Goal: Check status: Check status

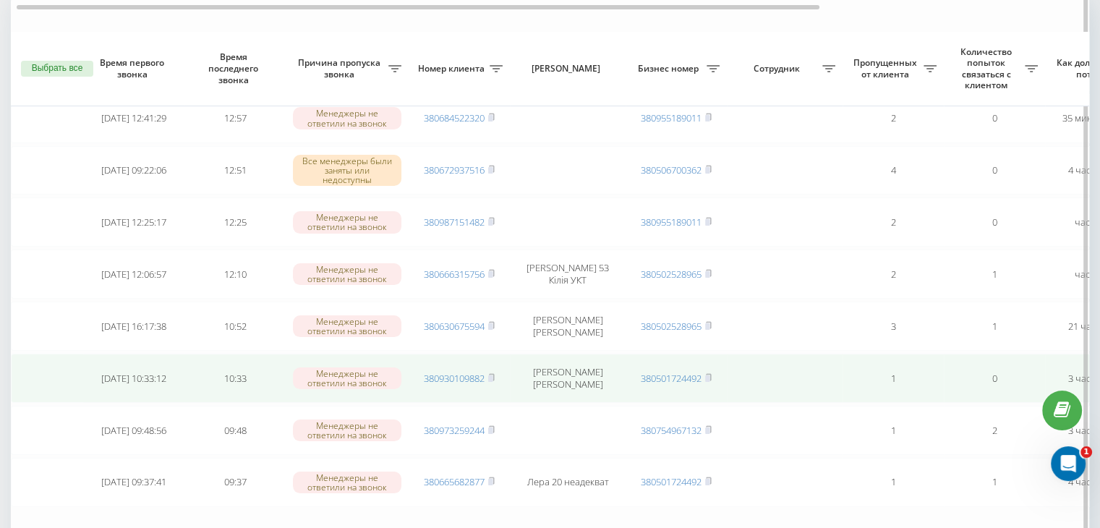
scroll to position [72, 0]
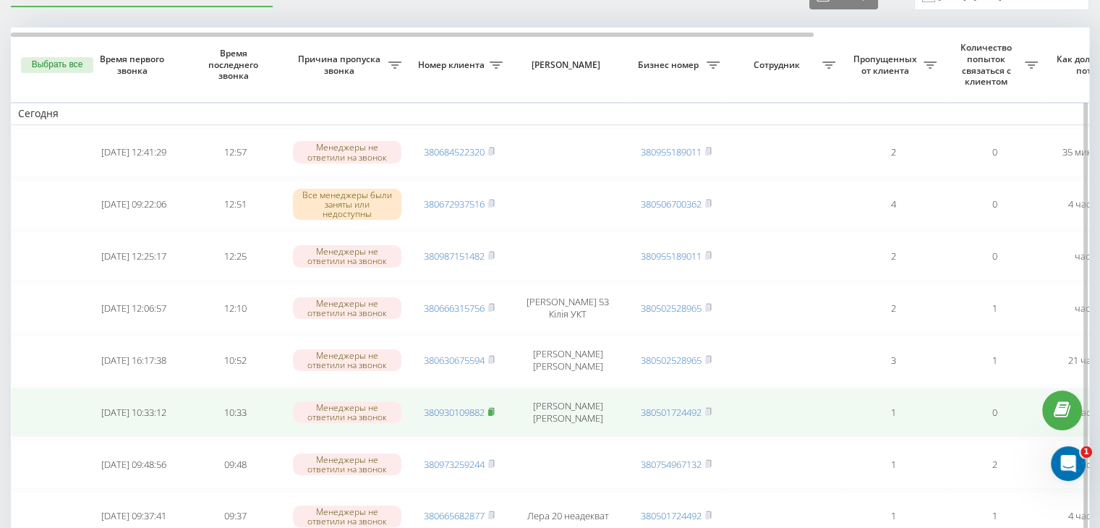
click at [492, 409] on rect at bounding box center [490, 412] width 4 height 7
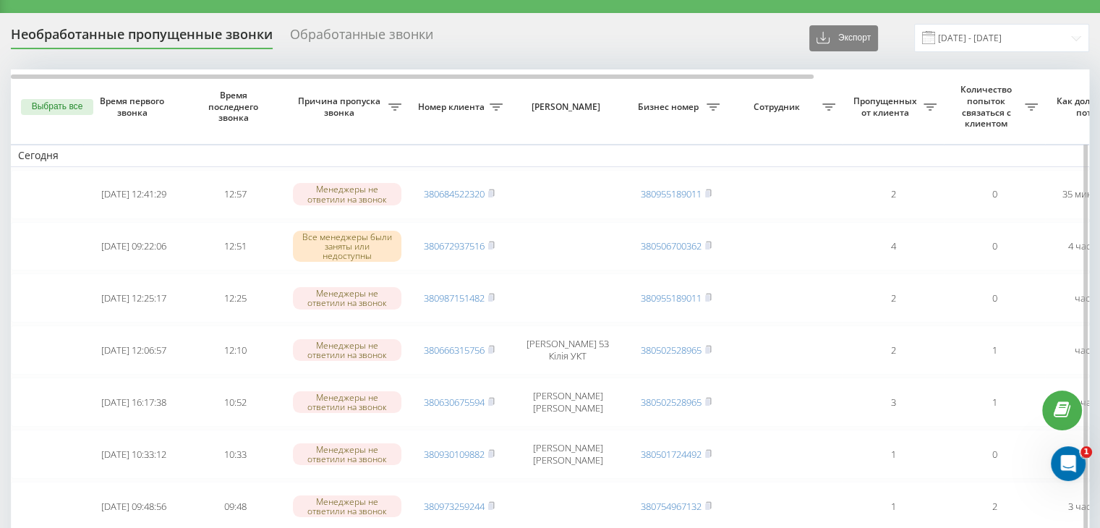
scroll to position [0, 0]
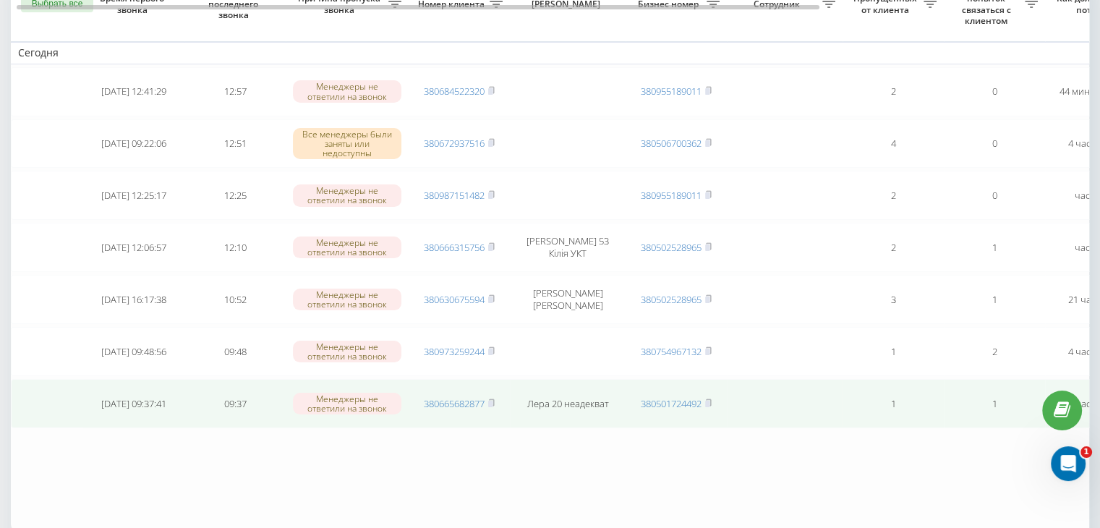
scroll to position [145, 0]
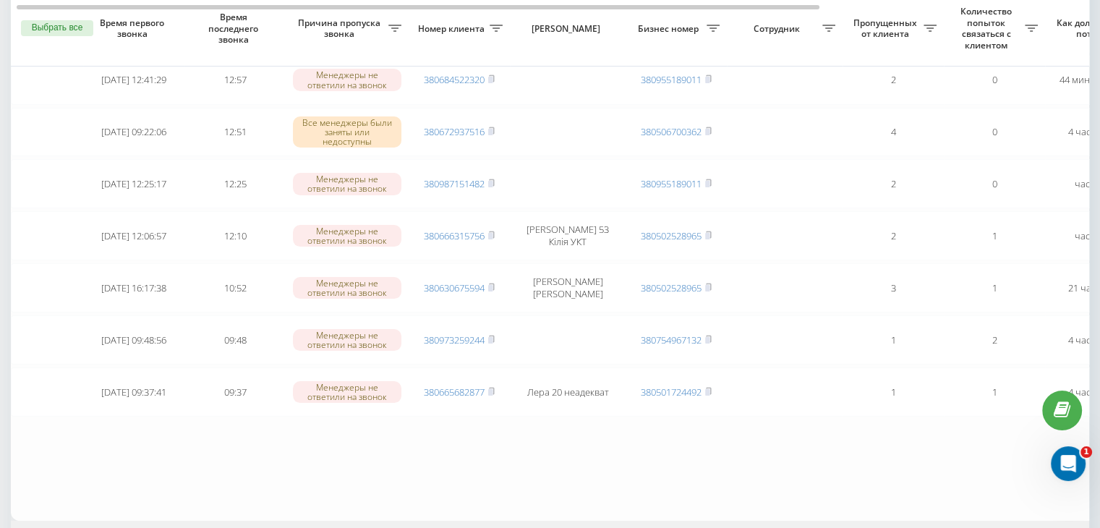
click at [171, 463] on table "[DATE] [DATE] 12:41:29 12:57 Менеджеры не ответили на звонок 380684522320 38095…" at bounding box center [734, 237] width 1446 height 565
